Goal: Information Seeking & Learning: Learn about a topic

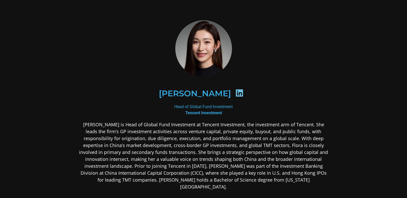
scroll to position [25, 0]
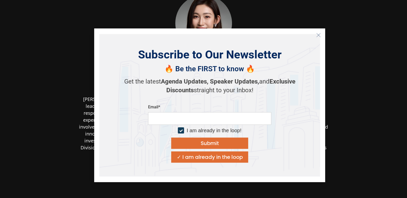
click at [321, 34] on button "Close" at bounding box center [318, 35] width 8 height 8
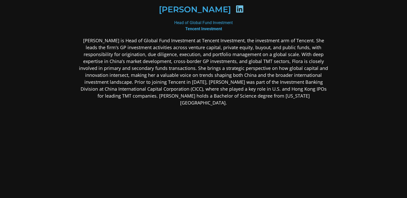
scroll to position [85, 0]
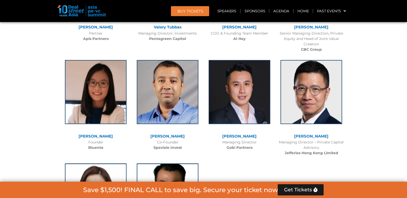
scroll to position [3312, 0]
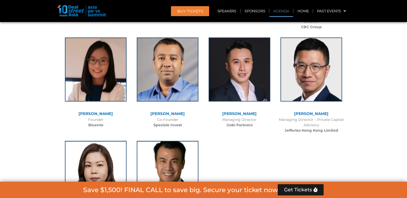
click at [286, 12] on link "Agenda" at bounding box center [282, 11] width 24 height 12
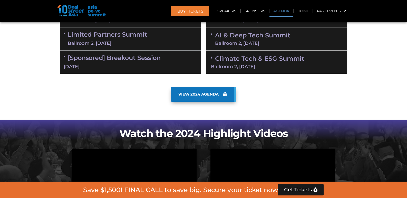
scroll to position [268, 0]
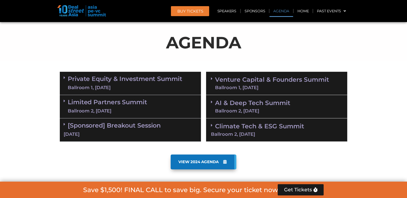
click at [128, 99] on link "Limited Partners Summit Ballroom 2, 10 Sept" at bounding box center [107, 106] width 79 height 15
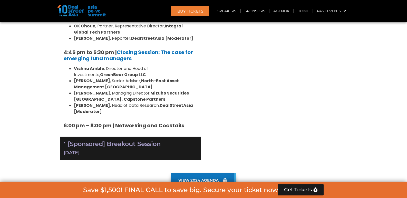
scroll to position [807, 0]
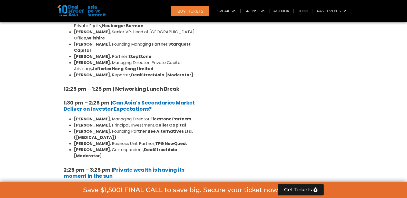
click at [124, 107] on div "10:40 am – 10:45 am | Welcome Address by Joji Thomas Philip, Founder & Editor-i…" at bounding box center [130, 155] width 141 height 557
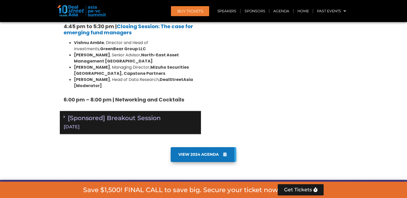
scroll to position [859, 0]
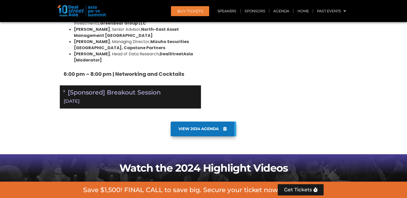
click at [122, 98] on div "10 Sept" at bounding box center [131, 101] width 134 height 6
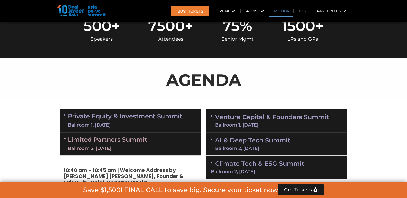
scroll to position [294, 0]
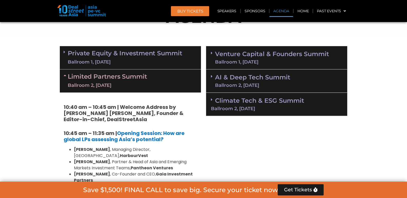
click at [127, 64] on div "Ballroom 1, 10 Sept" at bounding box center [125, 62] width 115 height 6
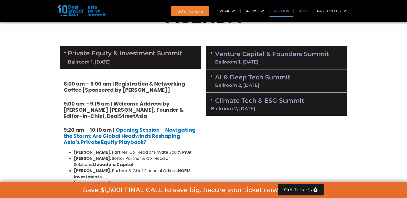
click at [236, 61] on div "Ballroom 1, 11 Sept" at bounding box center [272, 62] width 114 height 5
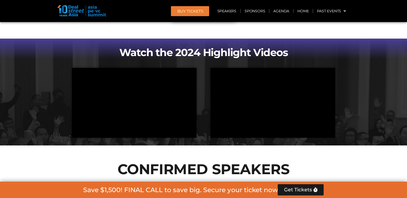
scroll to position [1868, 0]
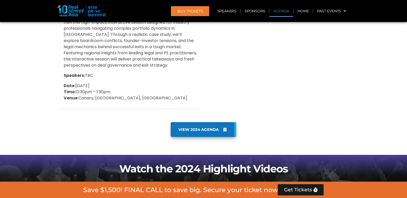
click at [283, 11] on link "Agenda" at bounding box center [282, 11] width 24 height 12
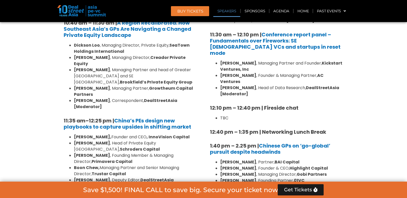
scroll to position [502, 0]
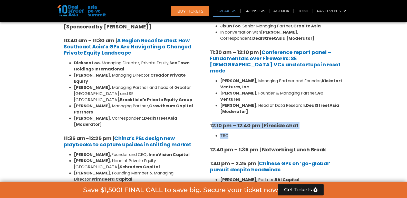
drag, startPoint x: 211, startPoint y: 111, endPoint x: 311, endPoint y: 122, distance: 100.2
click at [311, 122] on div "8:00 am – 9:00 am | Registration & Networking Coffee 9:00 am – 9:15 am | Welcom…" at bounding box center [277, 192] width 134 height 638
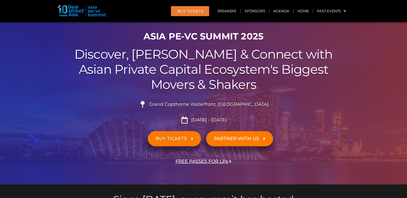
scroll to position [0, 0]
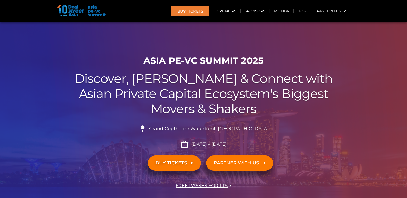
click at [287, 126] on li "Grand Copthorne Waterfront, Singapore​" at bounding box center [204, 131] width 288 height 11
click at [227, 12] on link "Speakers" at bounding box center [226, 11] width 27 height 12
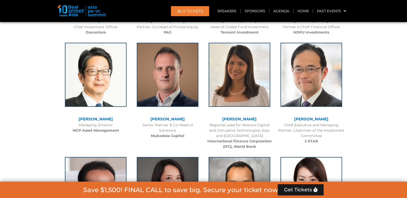
scroll to position [2181, 0]
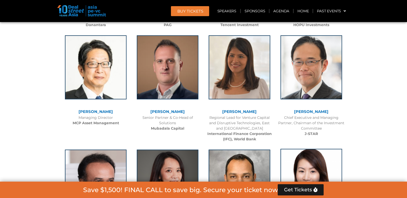
click at [335, 149] on img at bounding box center [312, 181] width 62 height 64
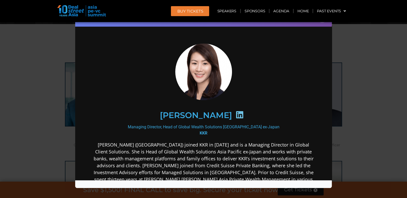
scroll to position [2052, 0]
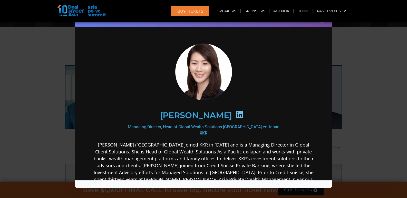
click at [322, 24] on div "Speaker Profile ×" at bounding box center [203, 18] width 257 height 17
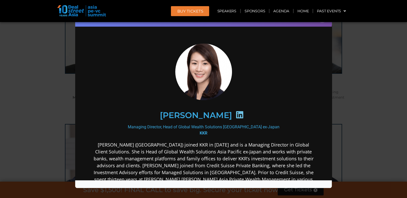
click at [353, 111] on div "Speaker Profile ×" at bounding box center [203, 99] width 407 height 198
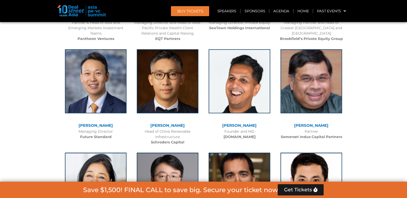
scroll to position [3233, 0]
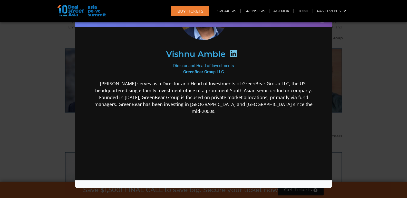
scroll to position [0, 0]
